Goal: Check status: Check status

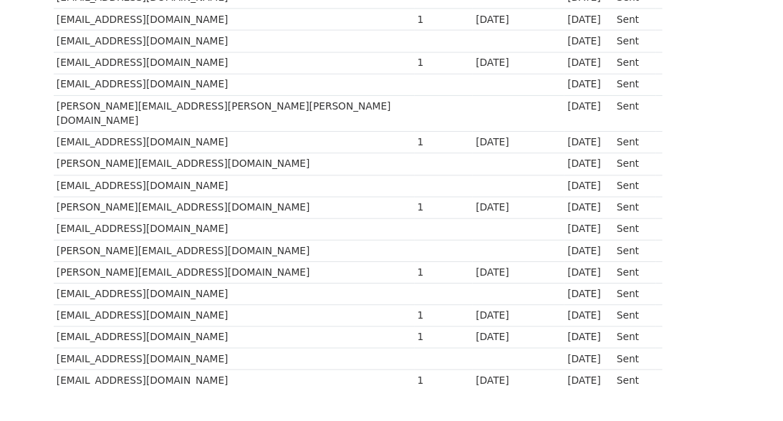
scroll to position [1034, 0]
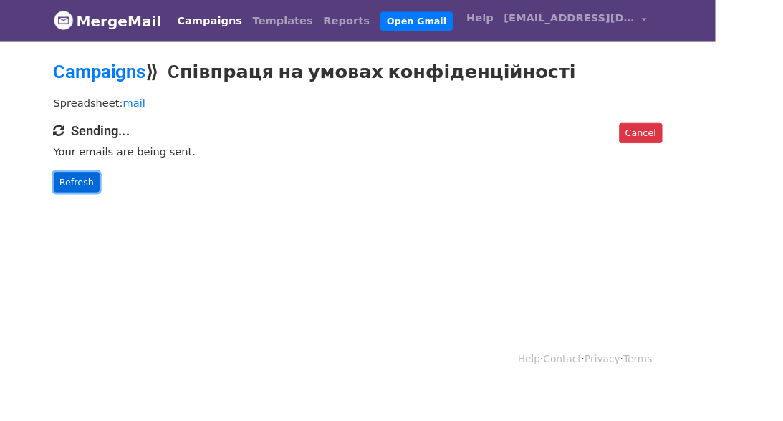
click at [59, 193] on link "Refresh" at bounding box center [84, 199] width 51 height 22
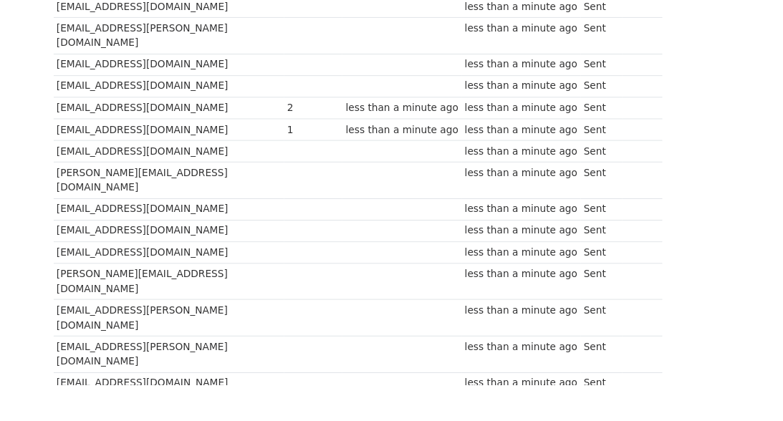
scroll to position [572, 0]
